Goal: Task Accomplishment & Management: Complete application form

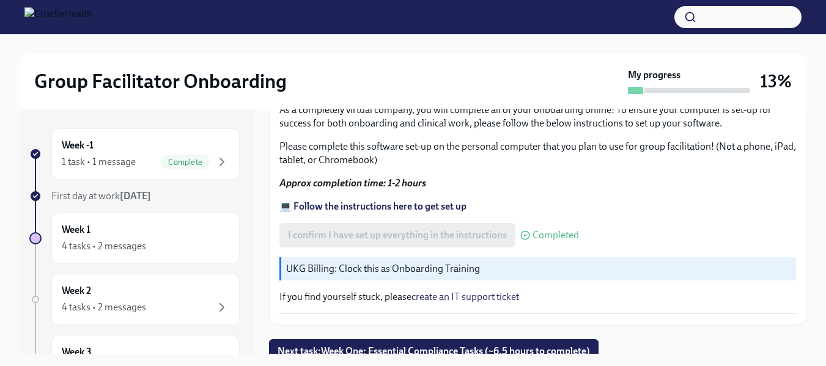
scroll to position [491, 0]
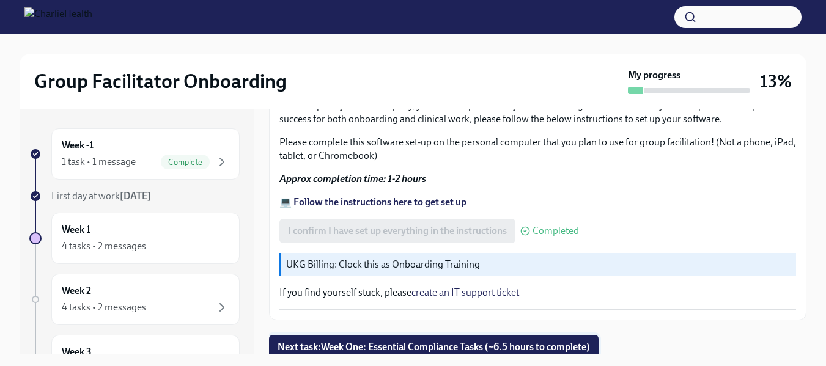
click at [473, 335] on button "Next task : Week One: Essential Compliance Tasks (~6.5 hours to complete)" at bounding box center [434, 347] width 330 height 24
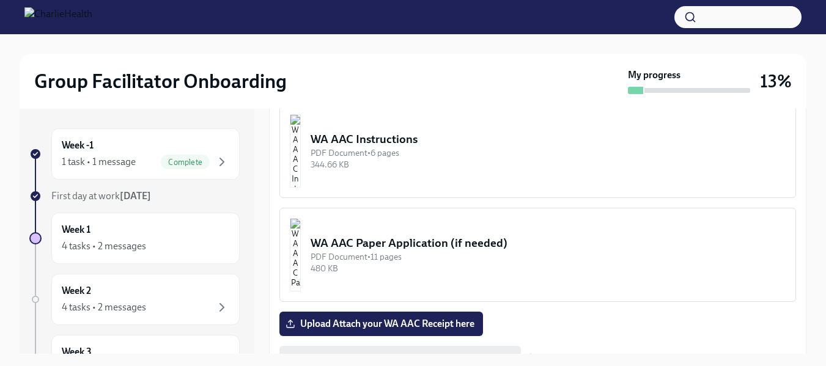
scroll to position [979, 0]
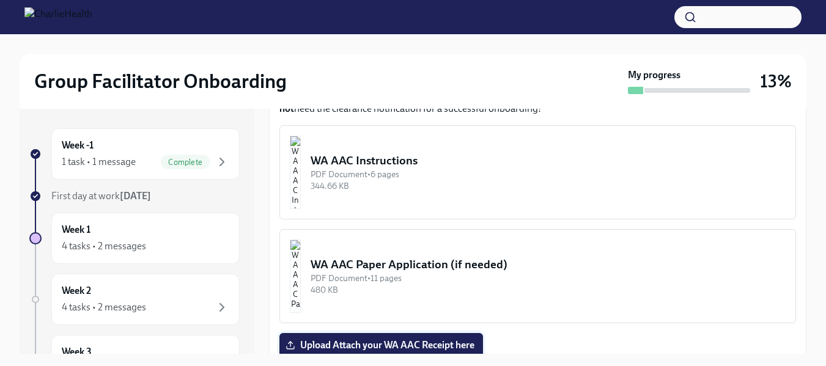
click at [434, 339] on span "Upload Attach your WA AAC Receipt here" at bounding box center [381, 345] width 187 height 12
click at [0, 0] on input "Upload Attach your WA AAC Receipt here" at bounding box center [0, 0] width 0 height 0
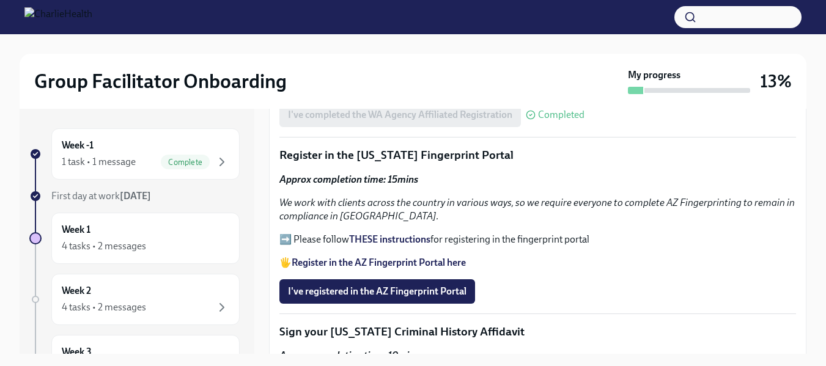
scroll to position [1223, 0]
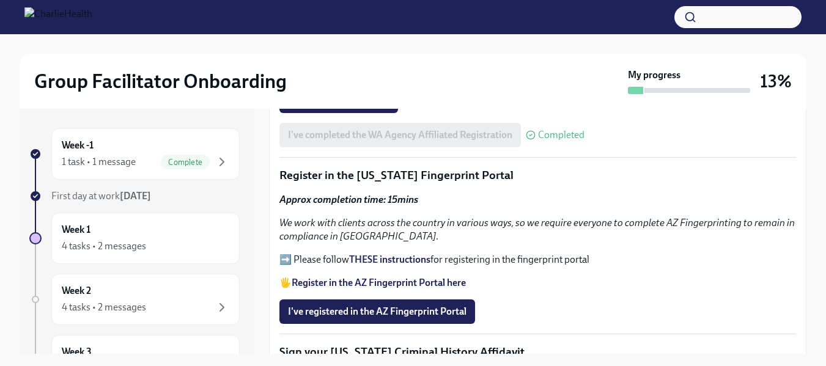
click at [419, 254] on strong "THESE instructions" at bounding box center [389, 260] width 81 height 12
click at [380, 257] on strong "THESE instructions" at bounding box center [389, 260] width 81 height 12
click at [406, 311] on span "I've registered in the AZ Fingerprint Portal" at bounding box center [377, 312] width 179 height 12
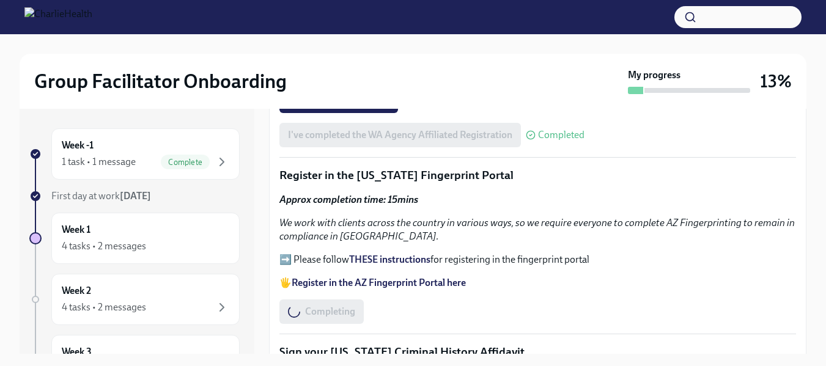
click at [409, 281] on strong "Register in the AZ Fingerprint Portal here" at bounding box center [379, 283] width 174 height 12
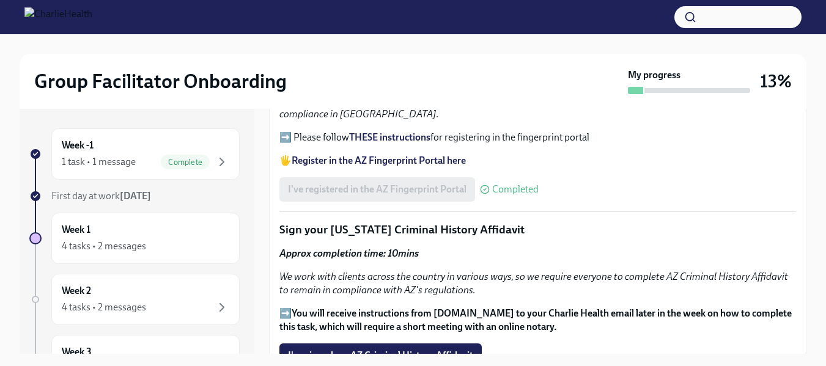
scroll to position [1407, 0]
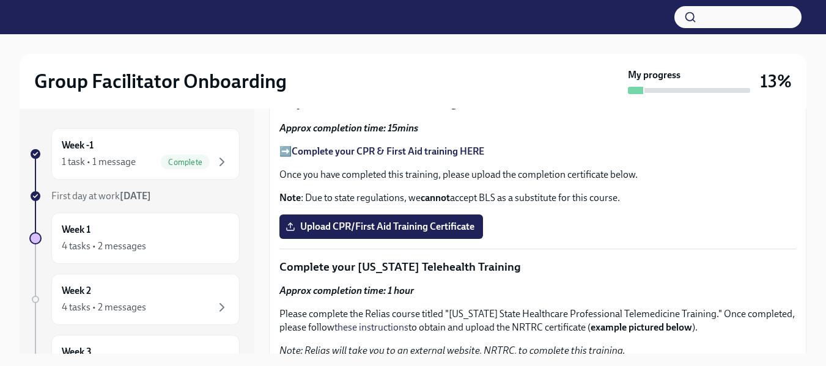
scroll to position [1590, 0]
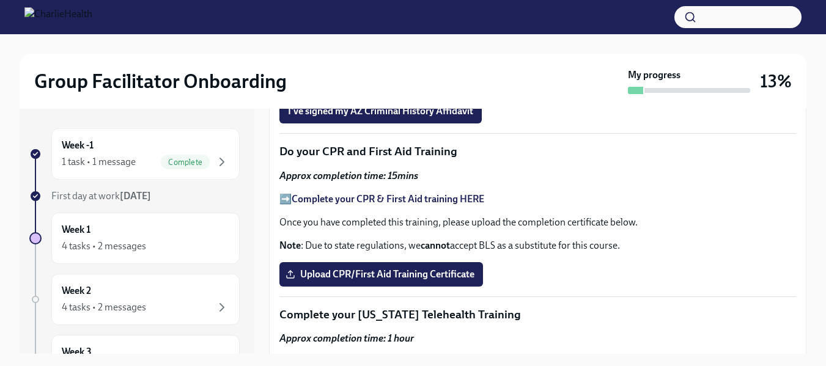
click at [472, 194] on strong "Complete your CPR & First Aid training HERE" at bounding box center [388, 199] width 193 height 12
click at [363, 269] on span "Upload CPR/First Aid Training Certificate" at bounding box center [381, 275] width 187 height 12
click at [0, 0] on input "Upload CPR/First Aid Training Certificate" at bounding box center [0, 0] width 0 height 0
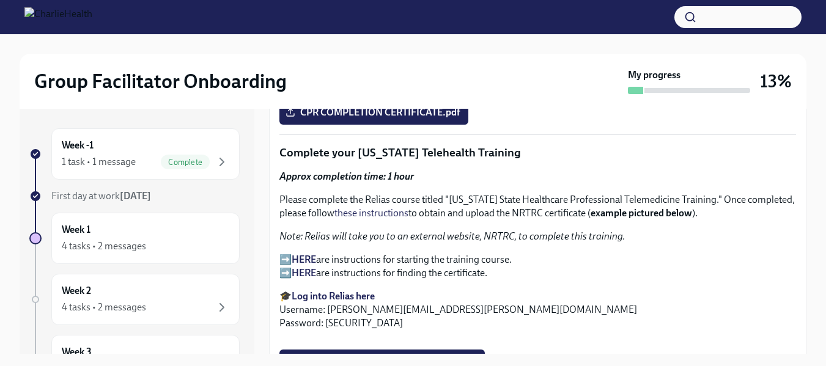
scroll to position [1774, 0]
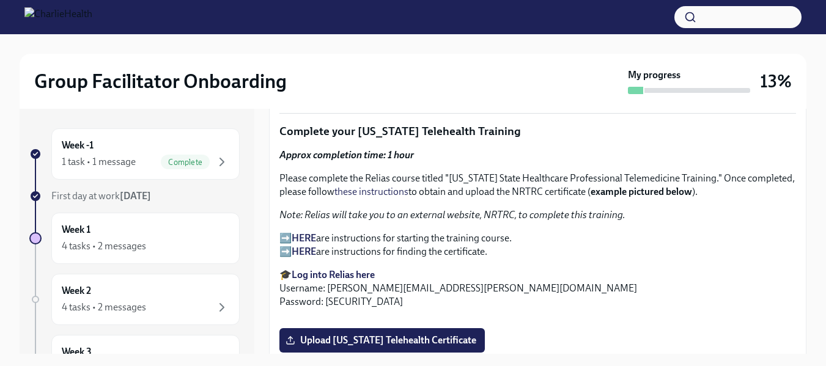
click at [303, 232] on strong "HERE" at bounding box center [304, 238] width 24 height 12
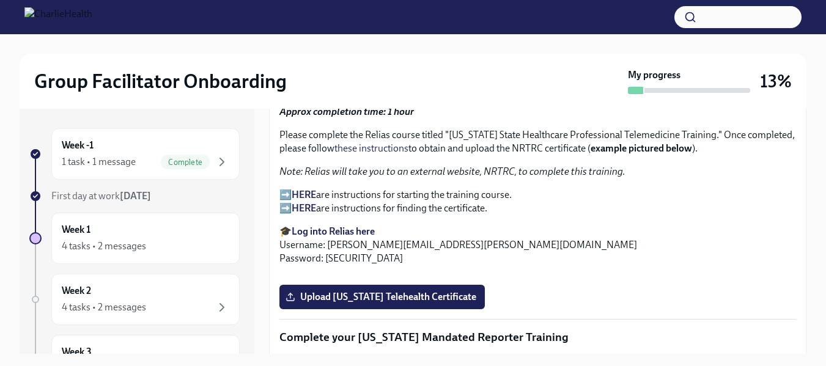
scroll to position [1835, 0]
